Goal: Task Accomplishment & Management: Manage account settings

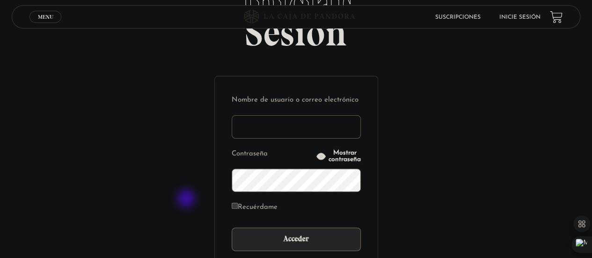
scroll to position [62, 0]
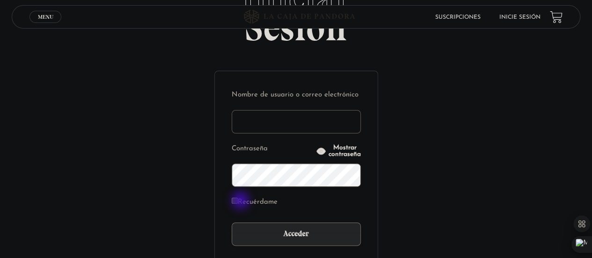
type input "jonatki8@gmail.com"
click at [238, 202] on input "Recuérdame" at bounding box center [235, 200] width 6 height 6
checkbox input "true"
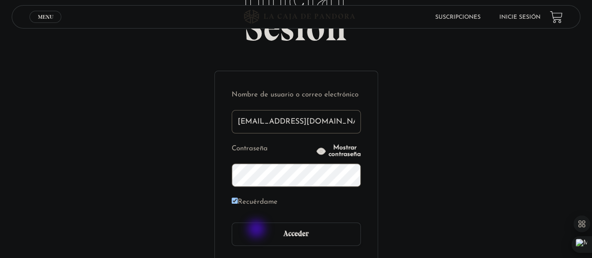
click at [257, 230] on input "Acceder" at bounding box center [296, 233] width 129 height 23
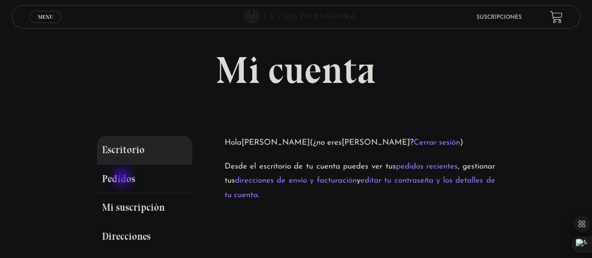
click at [123, 178] on link "Pedidos" at bounding box center [144, 179] width 95 height 29
